Goal: Information Seeking & Learning: Find specific page/section

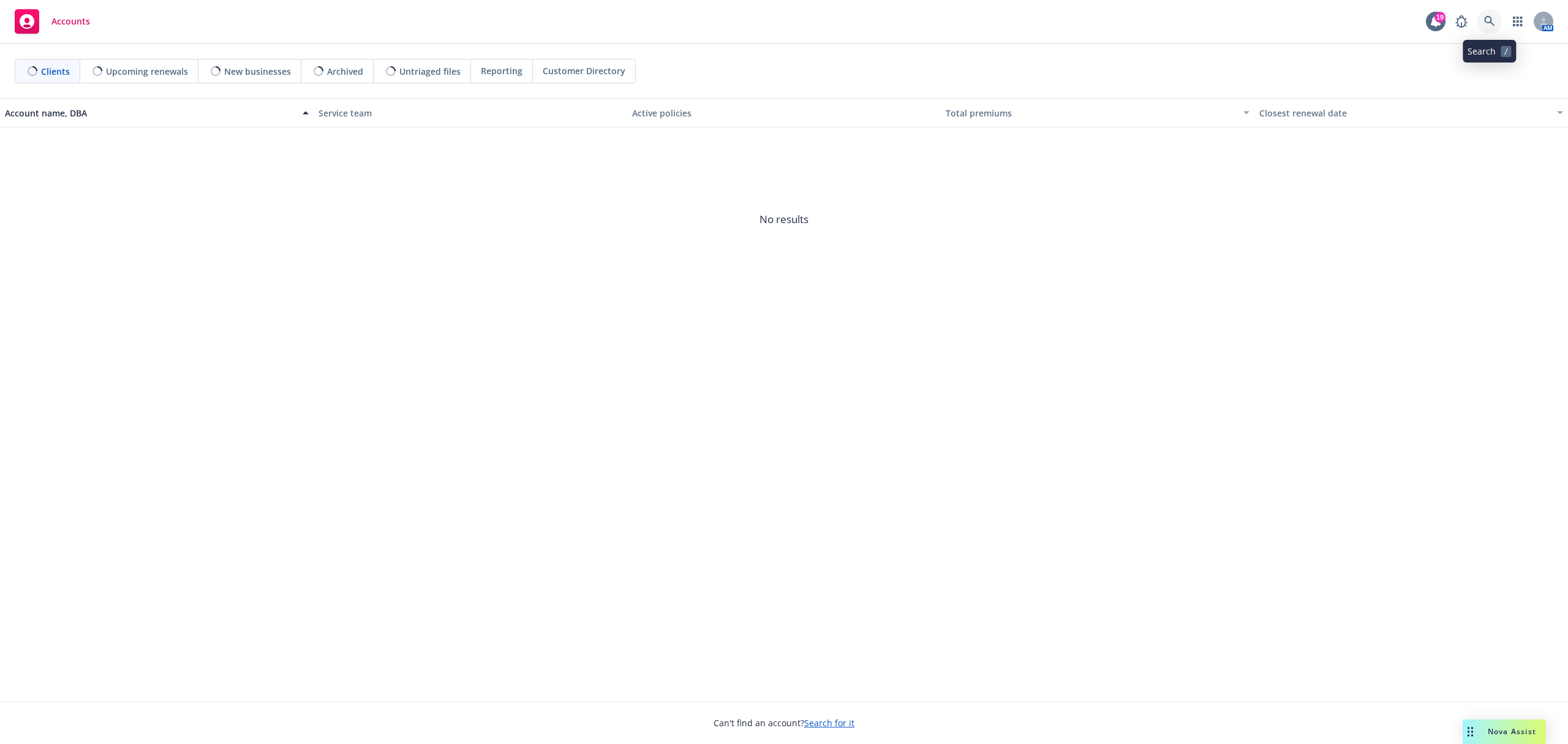
click at [1488, 22] on icon at bounding box center [1490, 22] width 11 height 11
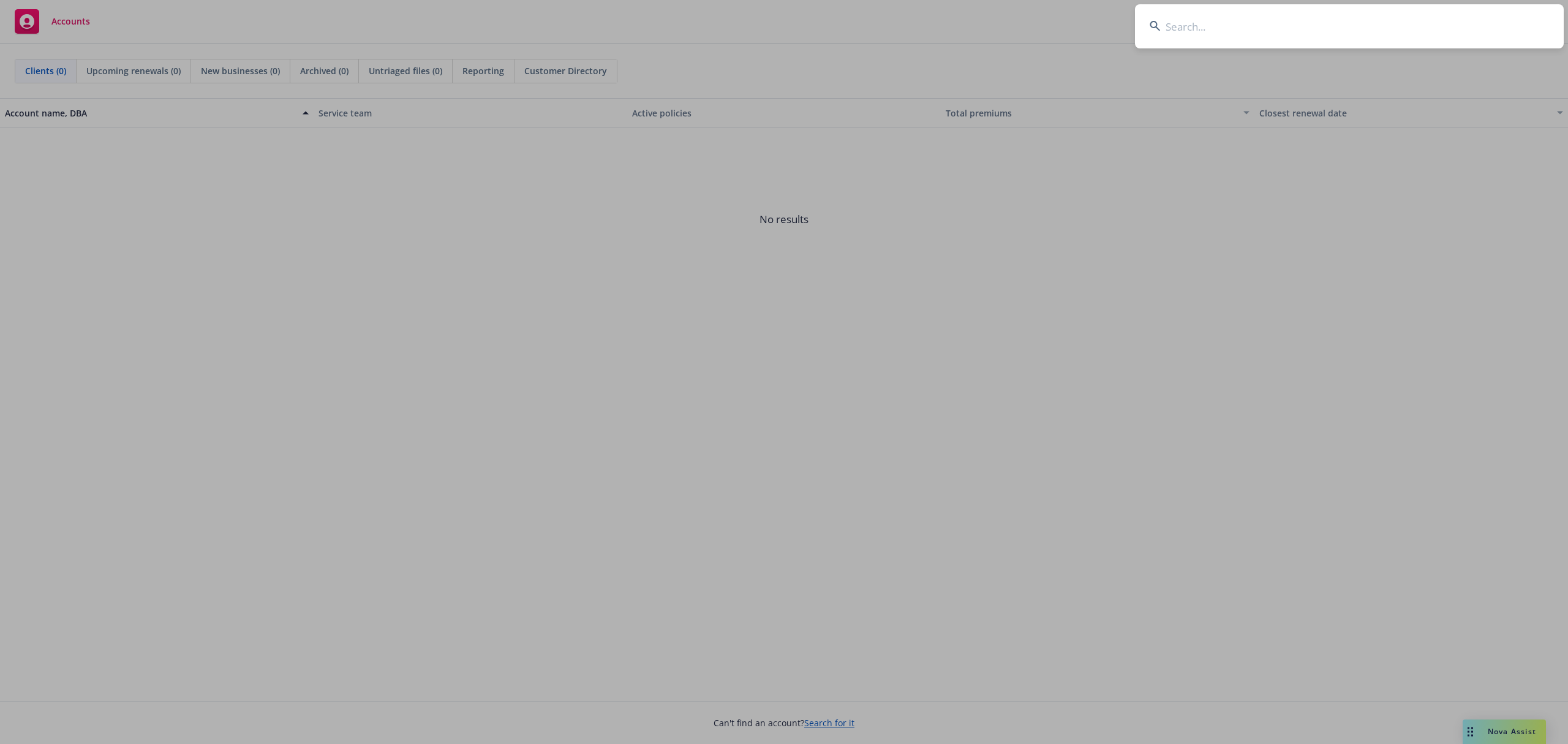
click at [1171, 36] on input at bounding box center [1349, 26] width 429 height 44
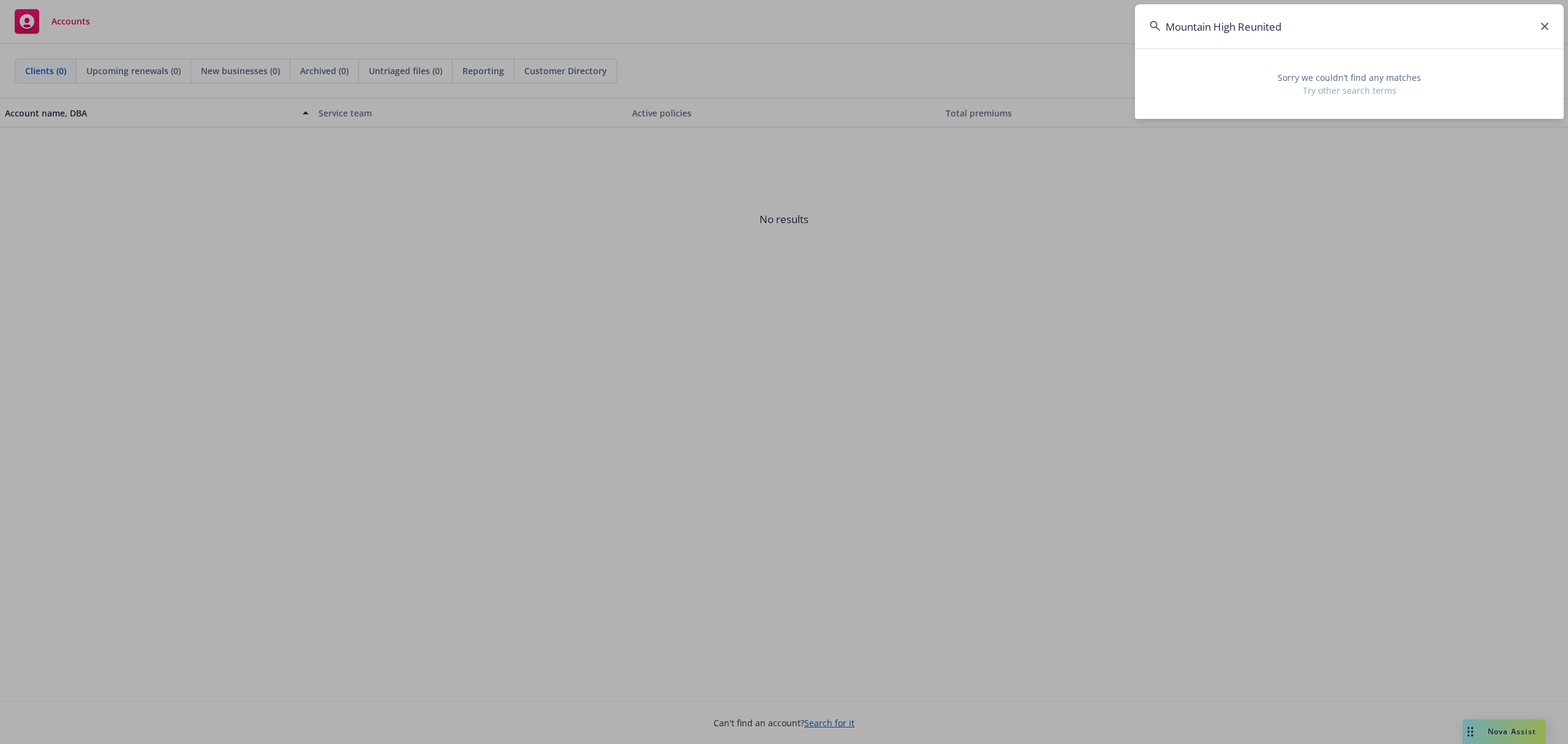
type input "Mountain High Reunited"
drag, startPoint x: 1544, startPoint y: 28, endPoint x: 1444, endPoint y: 5, distance: 102.6
click at [1542, 28] on icon at bounding box center [1544, 26] width 7 height 7
